Goal: Information Seeking & Learning: Learn about a topic

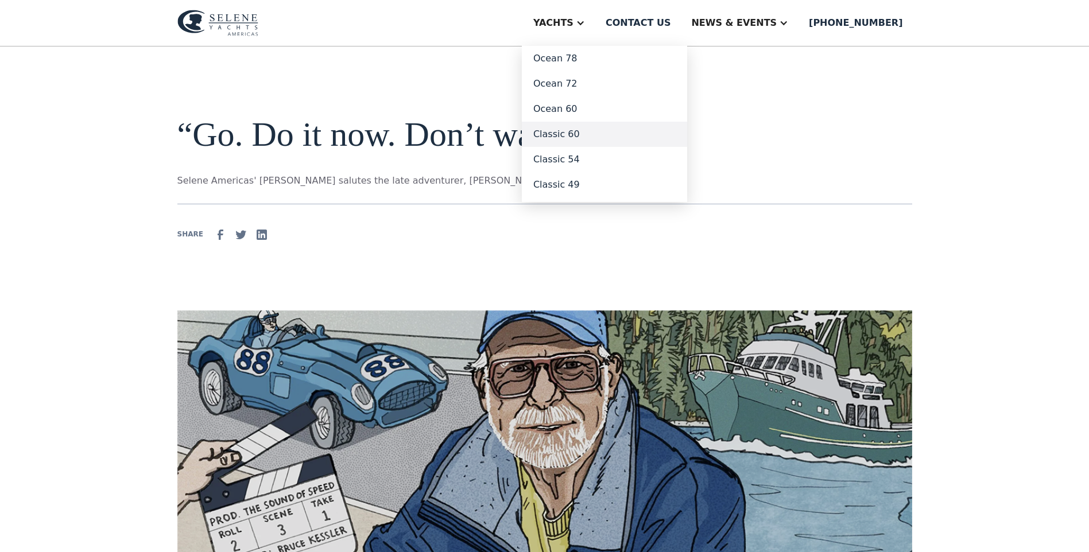
click at [634, 147] on link "Classic 60" at bounding box center [604, 134] width 165 height 25
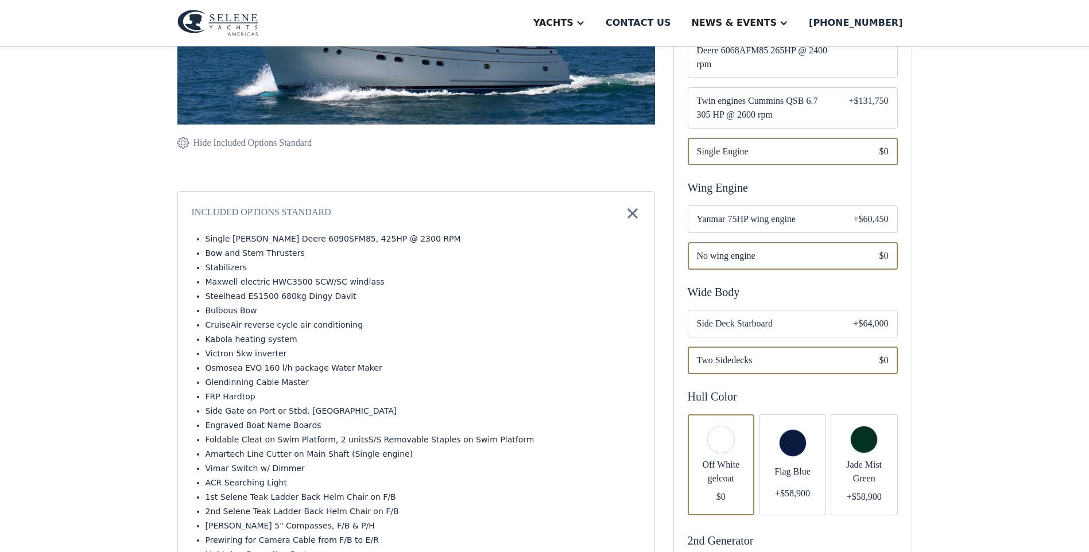
scroll to position [287, 0]
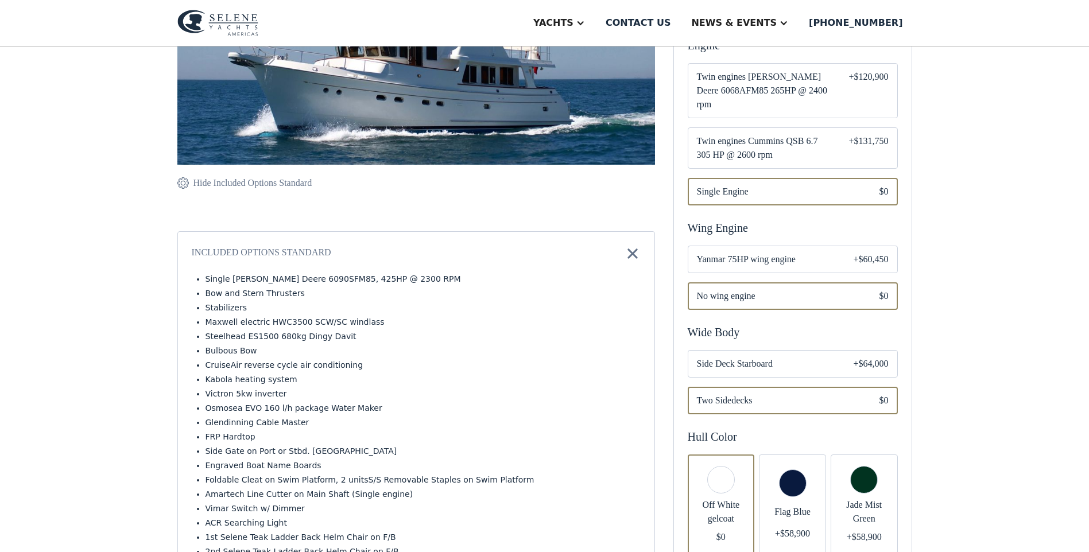
click at [793, 199] on span "Single Engine" at bounding box center [779, 192] width 164 height 14
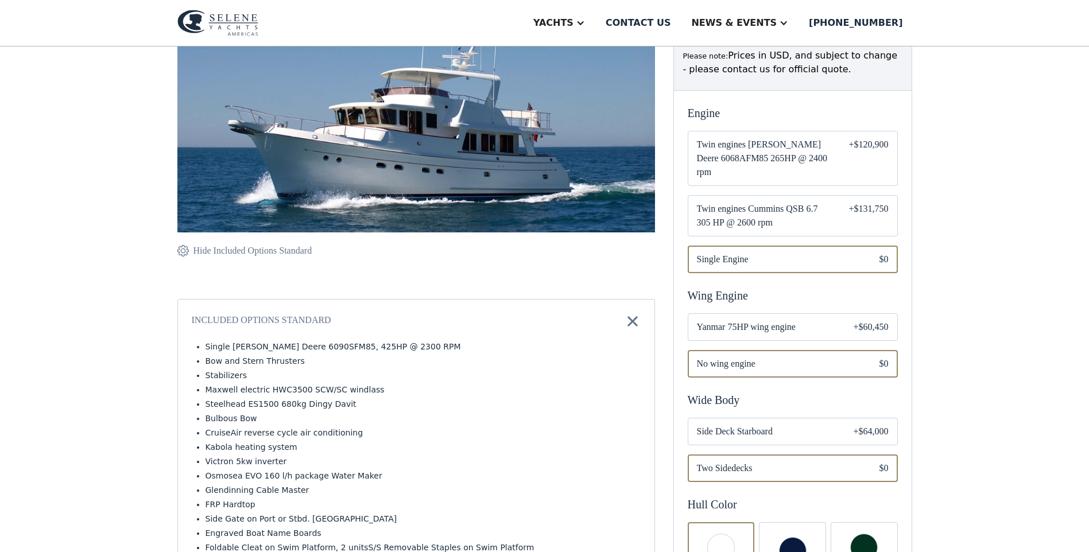
scroll to position [191, 0]
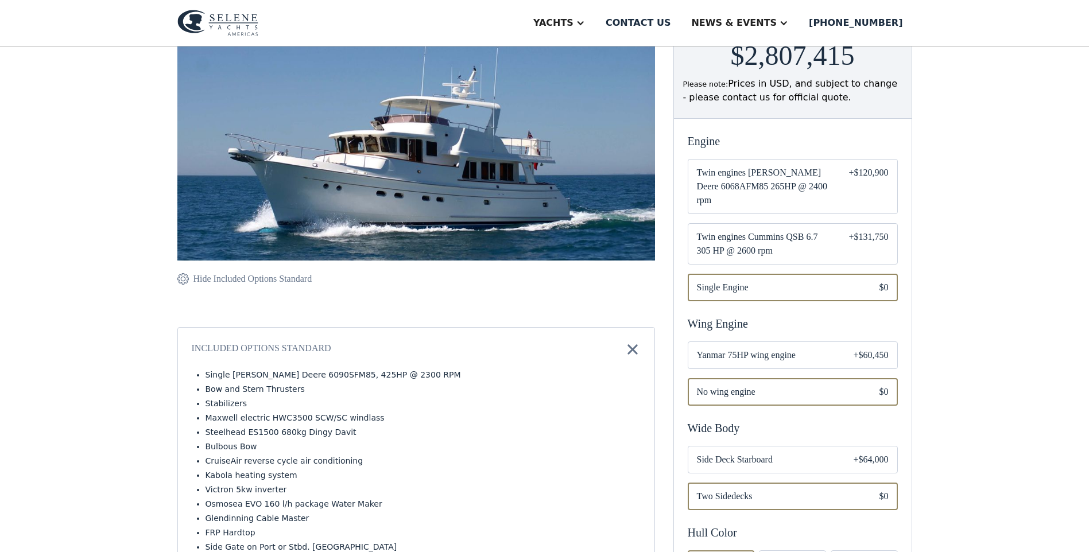
click at [796, 258] on span "Twin engines Cummins QSB 6.7 305 HP @ 2600 rpm" at bounding box center [764, 244] width 134 height 28
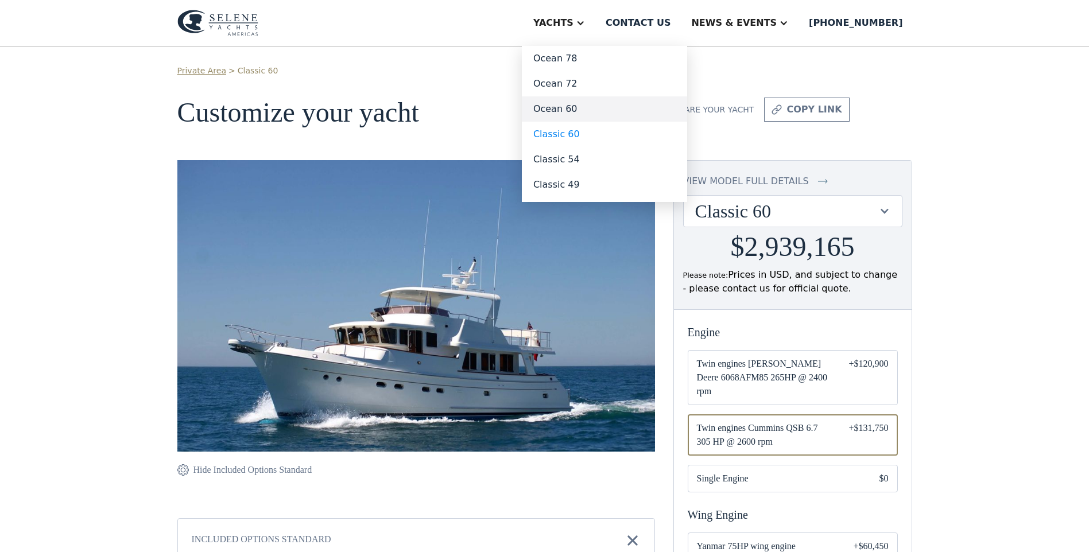
click at [646, 122] on link "Ocean 60" at bounding box center [604, 108] width 165 height 25
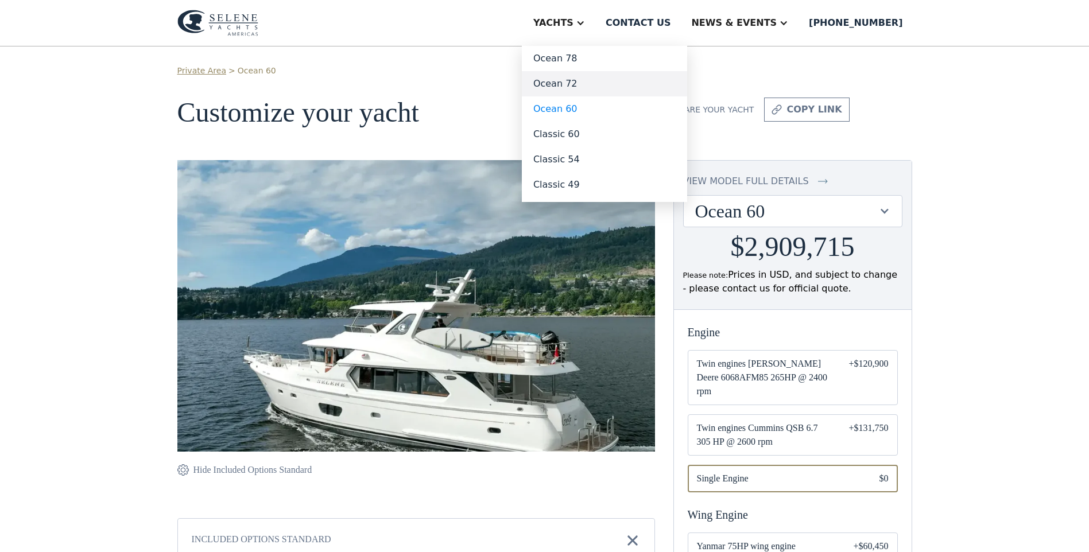
click at [640, 96] on link "Ocean 72" at bounding box center [604, 83] width 165 height 25
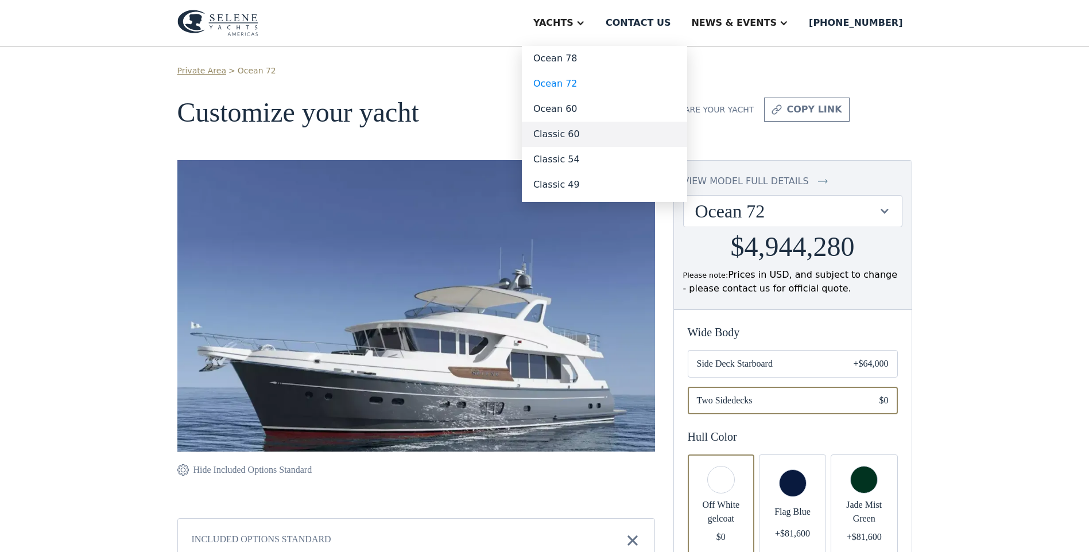
click at [639, 147] on link "Classic 60" at bounding box center [604, 134] width 165 height 25
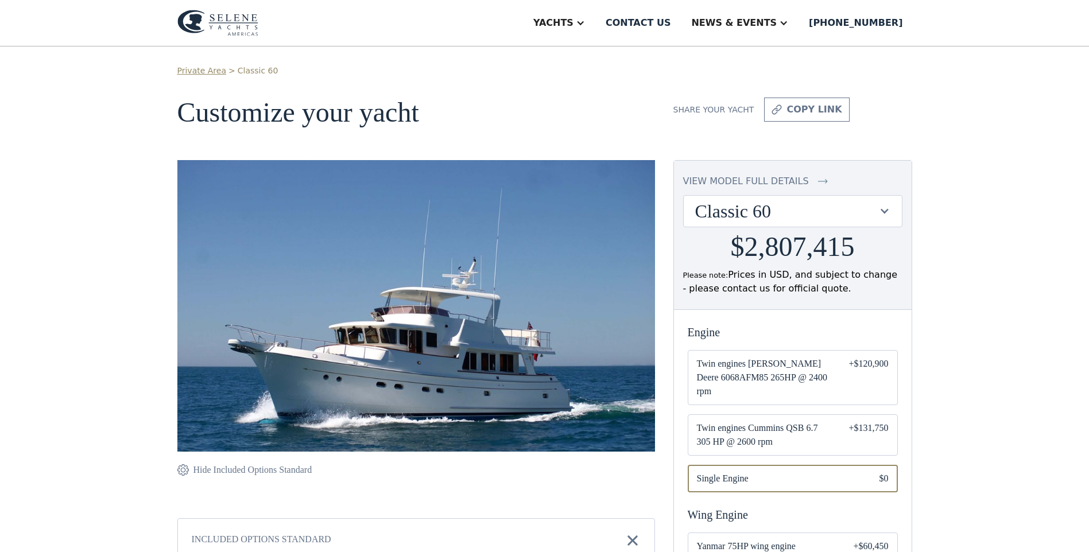
scroll to position [96, 0]
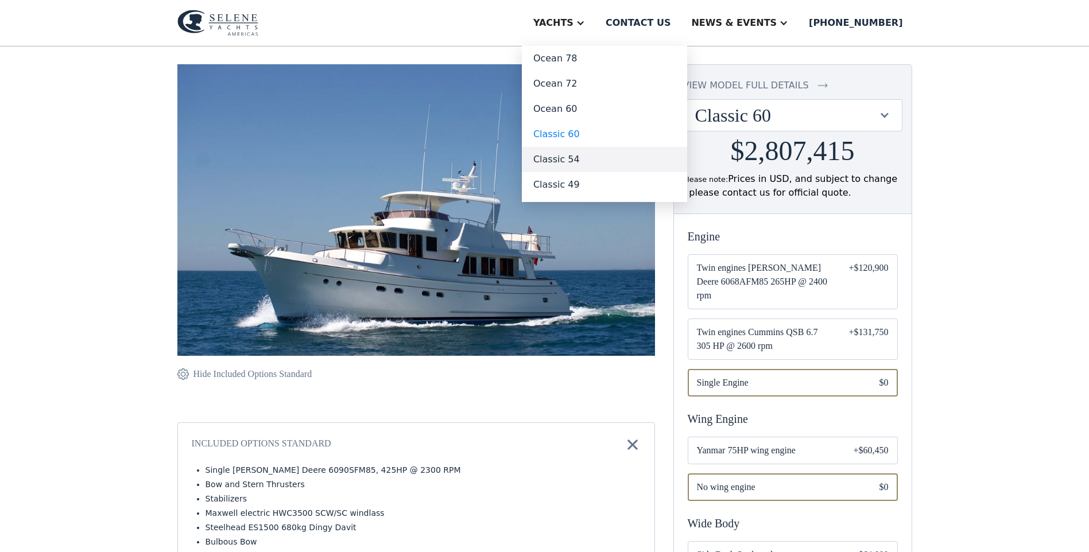
click at [650, 172] on link "Classic 54" at bounding box center [604, 159] width 165 height 25
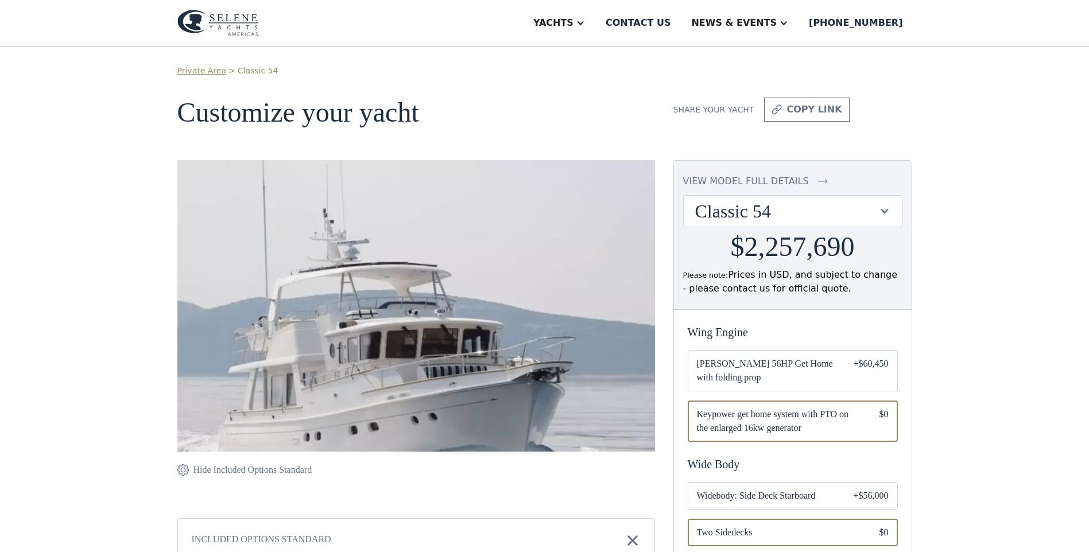
click at [535, 128] on h1 "Customize your yacht" at bounding box center [415, 113] width 477 height 30
click at [177, 28] on img at bounding box center [217, 23] width 81 height 26
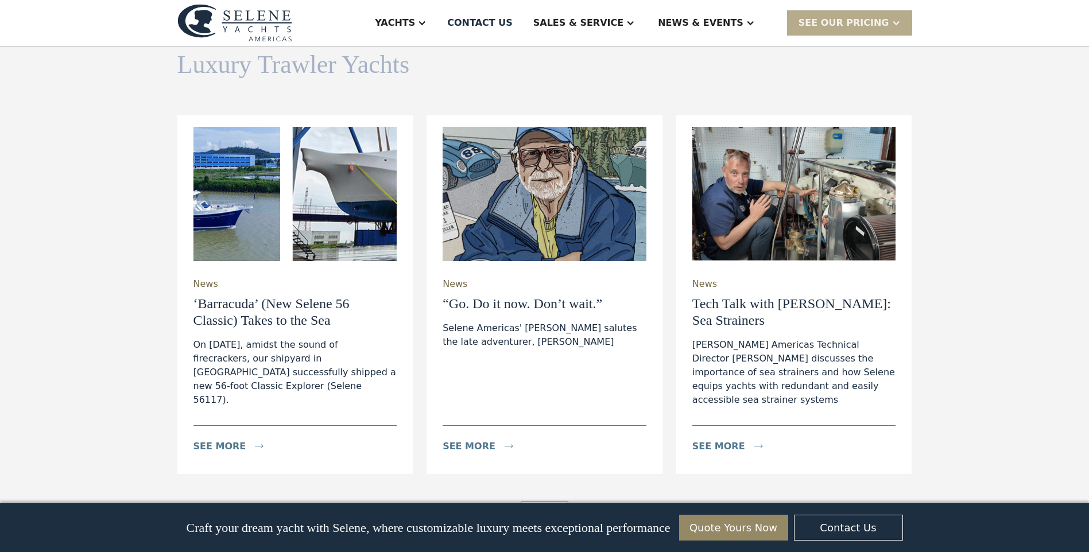
scroll to position [3156, 0]
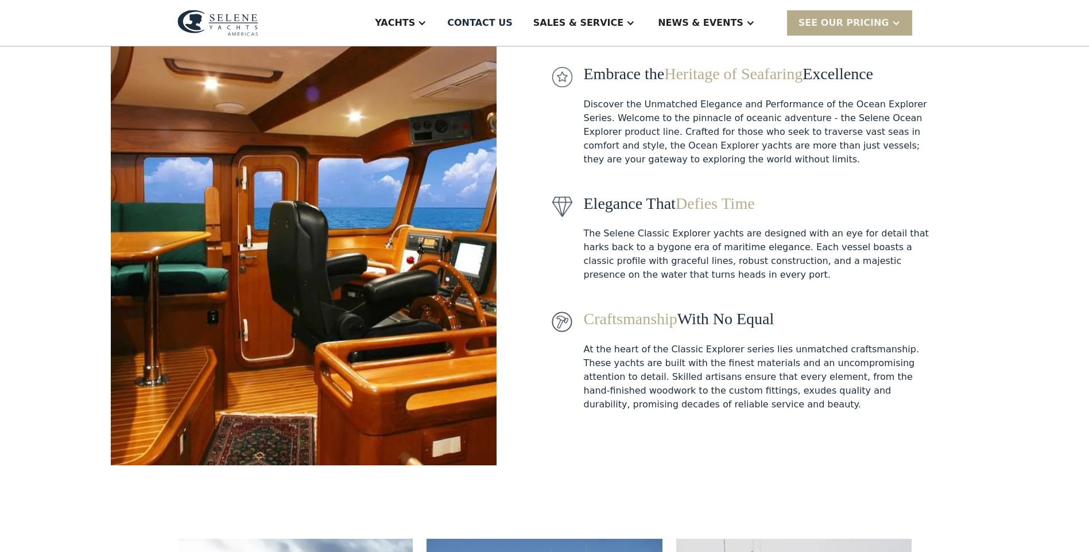
scroll to position [96, 0]
